Goal: Task Accomplishment & Management: Complete application form

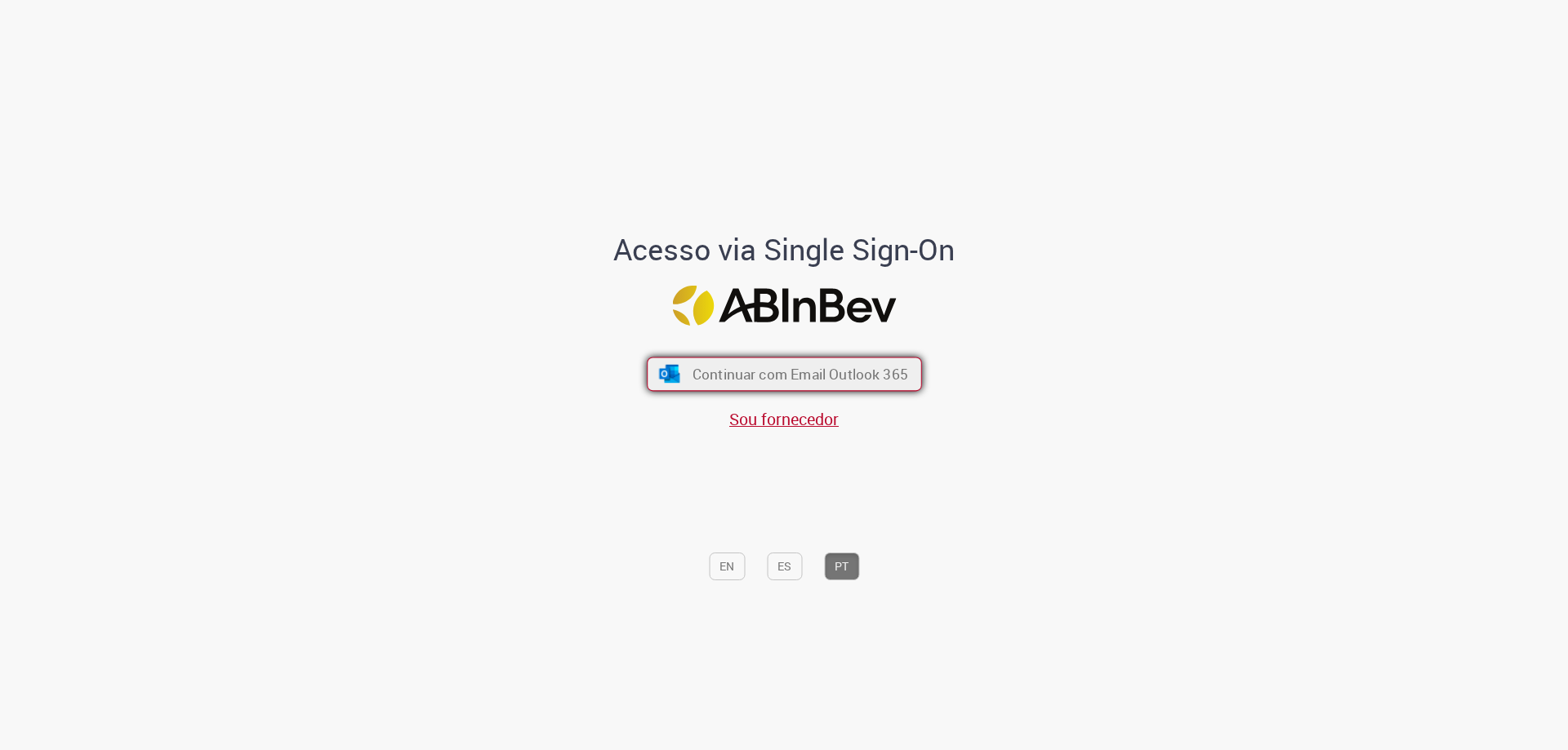
click at [760, 379] on span "Continuar com Email Outlook 365" at bounding box center [799, 374] width 215 height 18
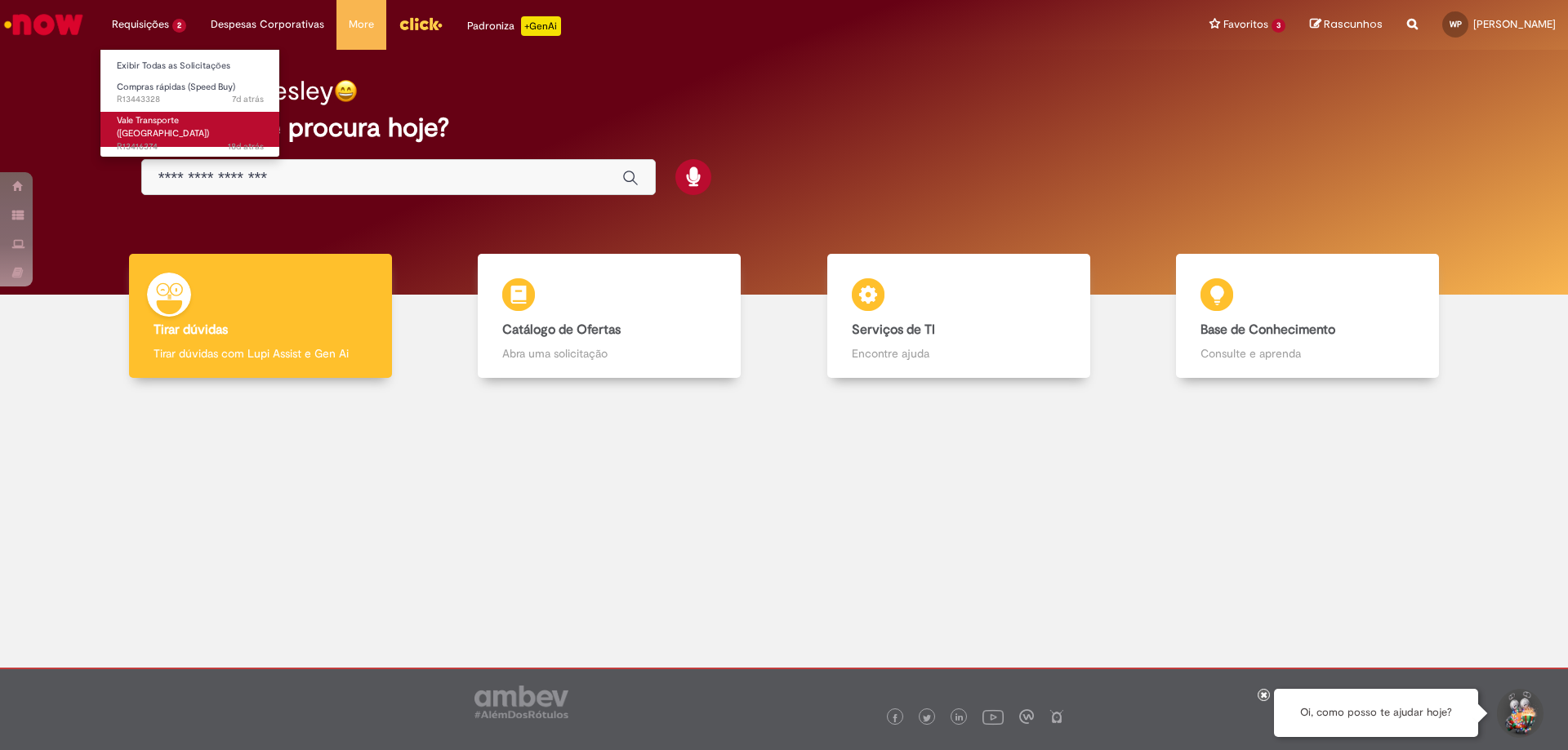
click at [184, 119] on span "Vale Transporte ([GEOGRAPHIC_DATA])" at bounding box center [163, 127] width 92 height 25
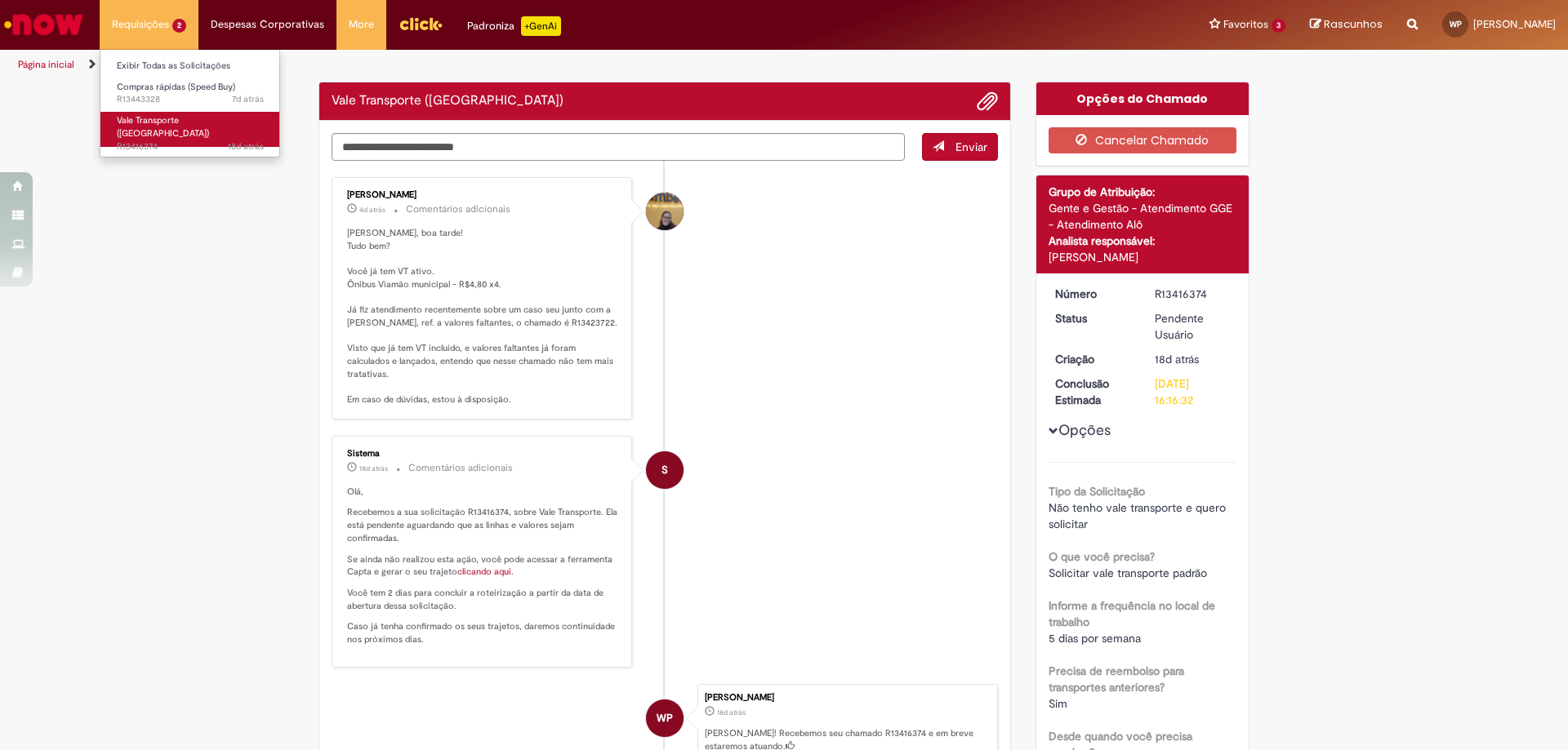
click at [184, 118] on span "Vale Transporte ([GEOGRAPHIC_DATA])" at bounding box center [163, 127] width 92 height 25
